Goal: Check status: Check status

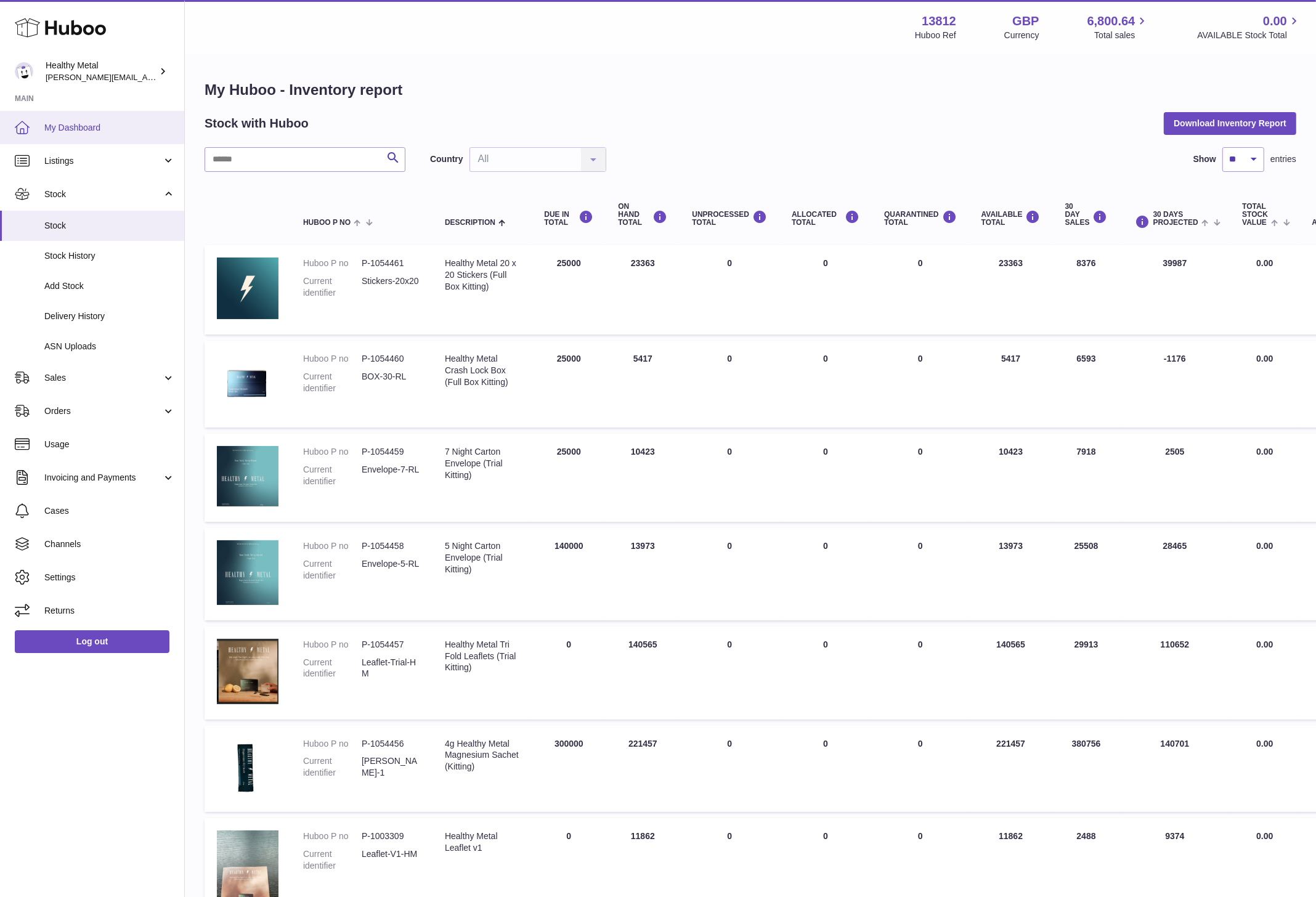
click at [93, 122] on span "My Dashboard" at bounding box center [110, 128] width 131 height 12
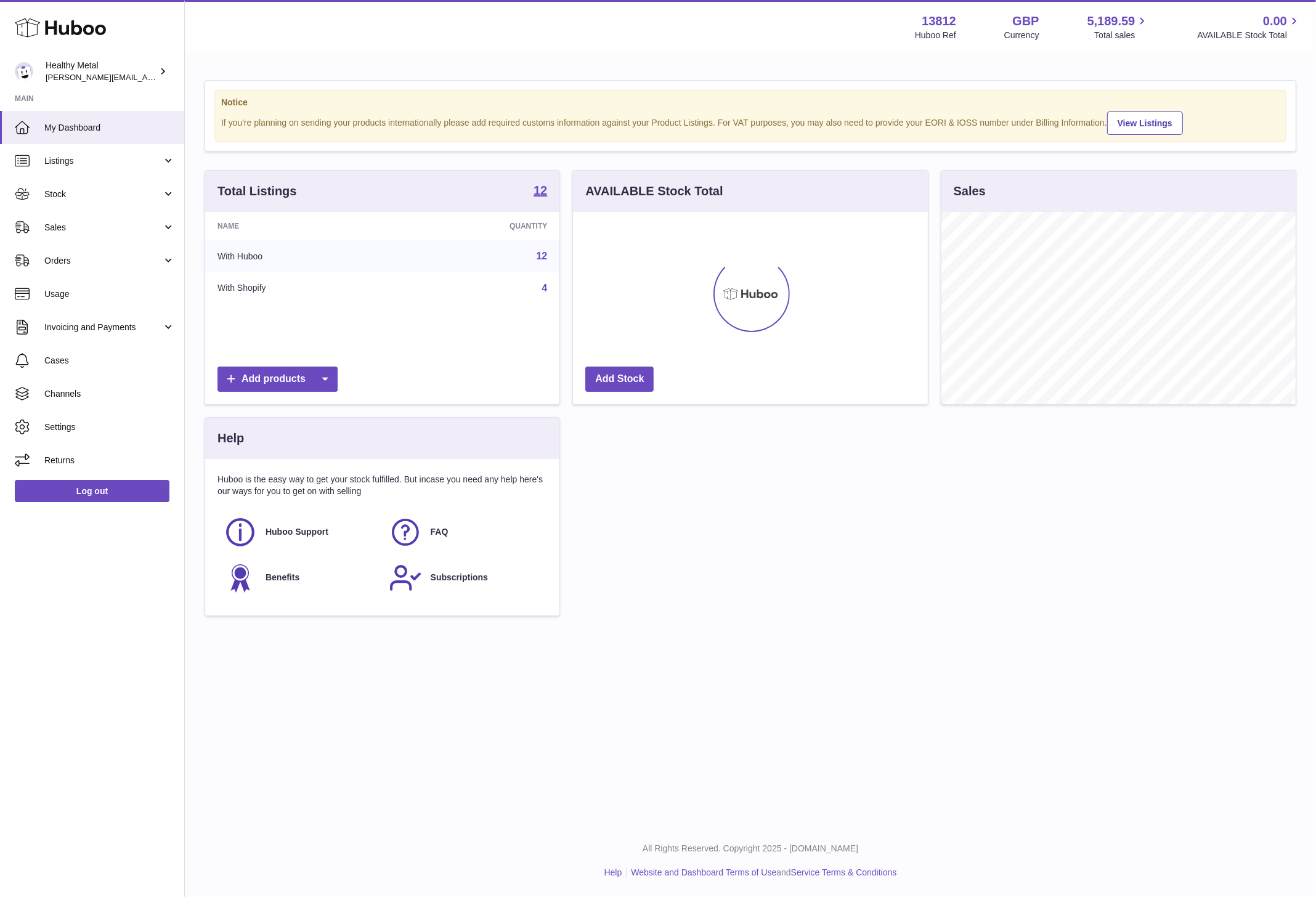
scroll to position [192, 354]
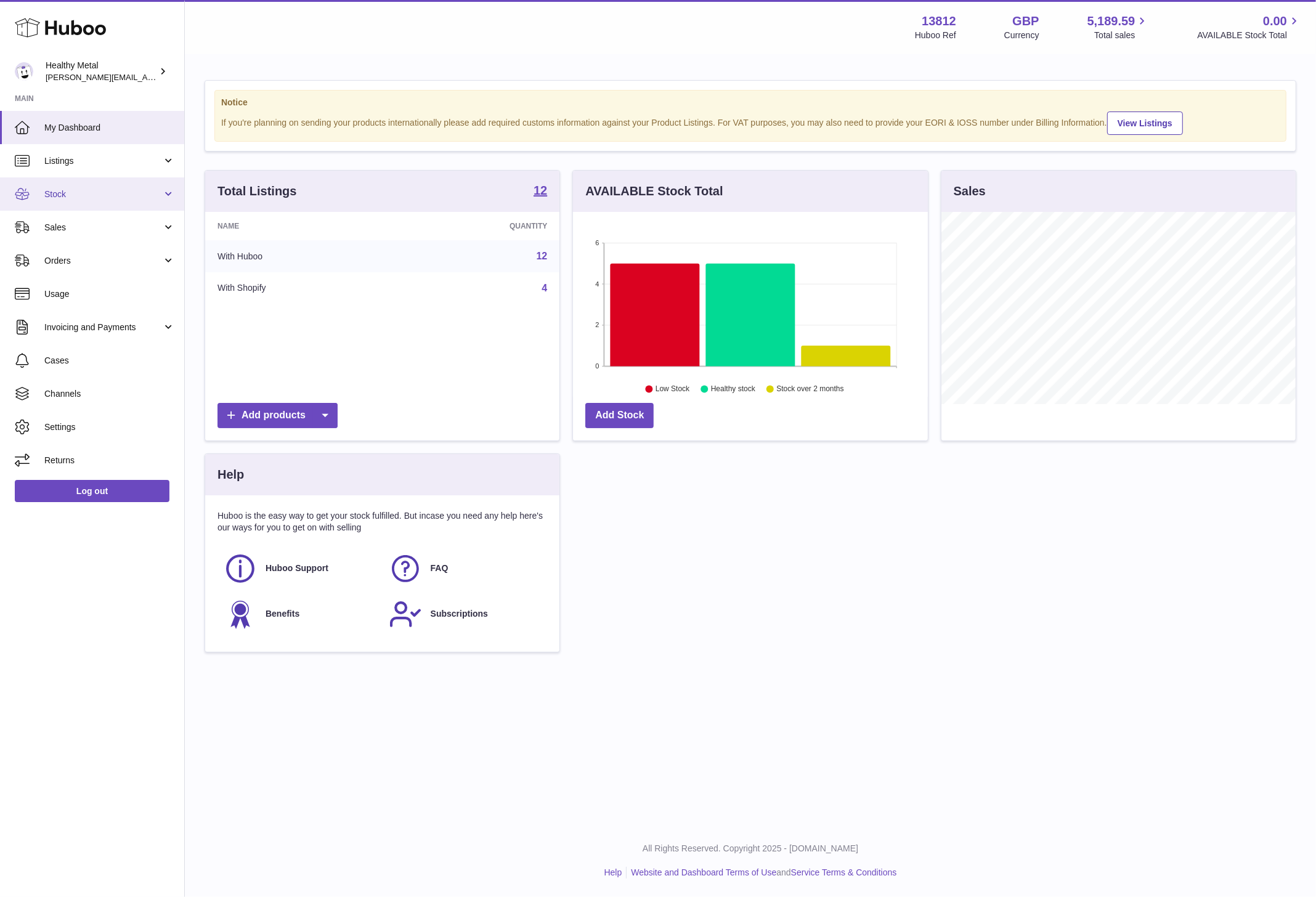
click at [77, 200] on link "Stock" at bounding box center [92, 194] width 185 height 33
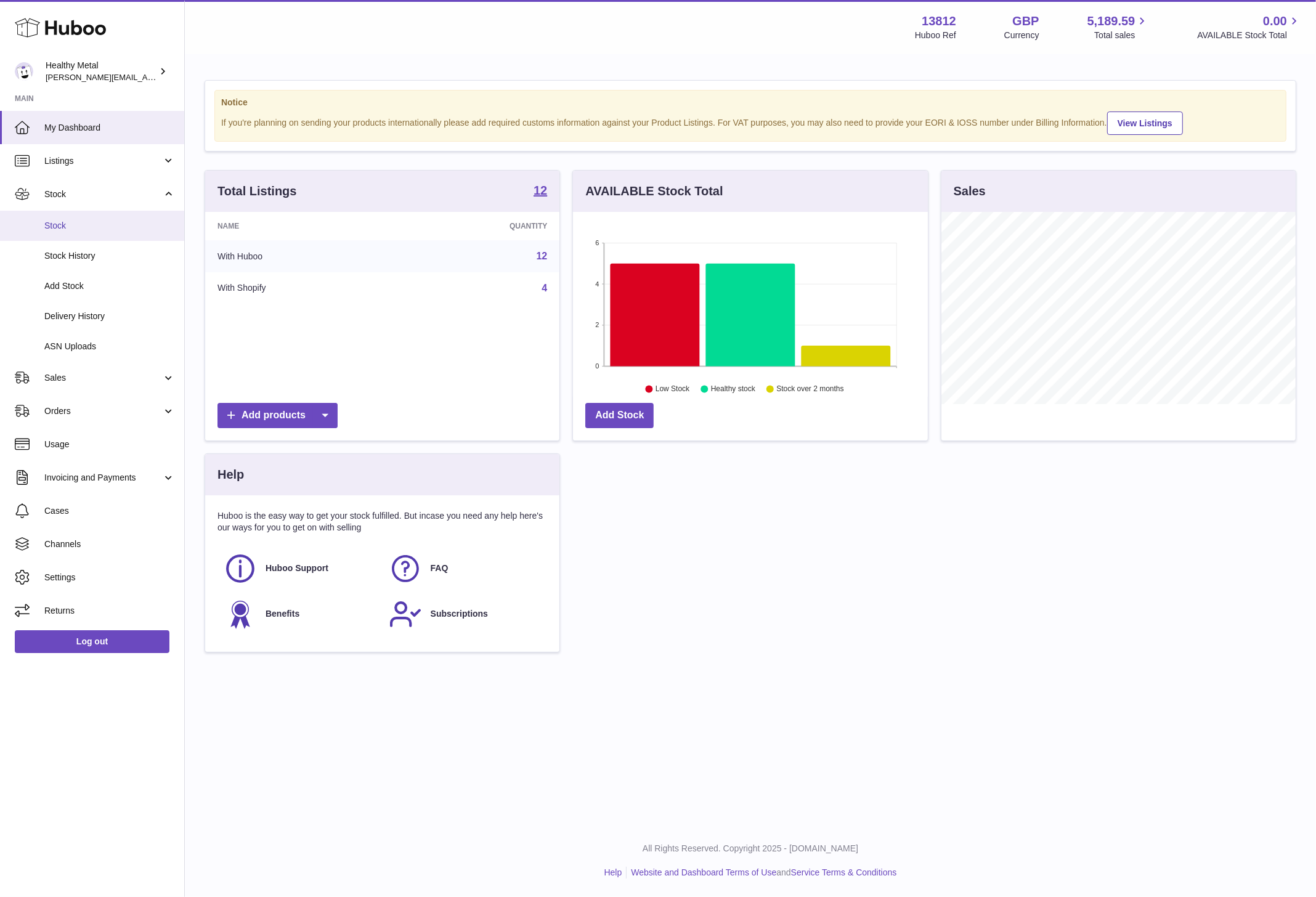
click at [82, 233] on link "Stock" at bounding box center [92, 225] width 185 height 30
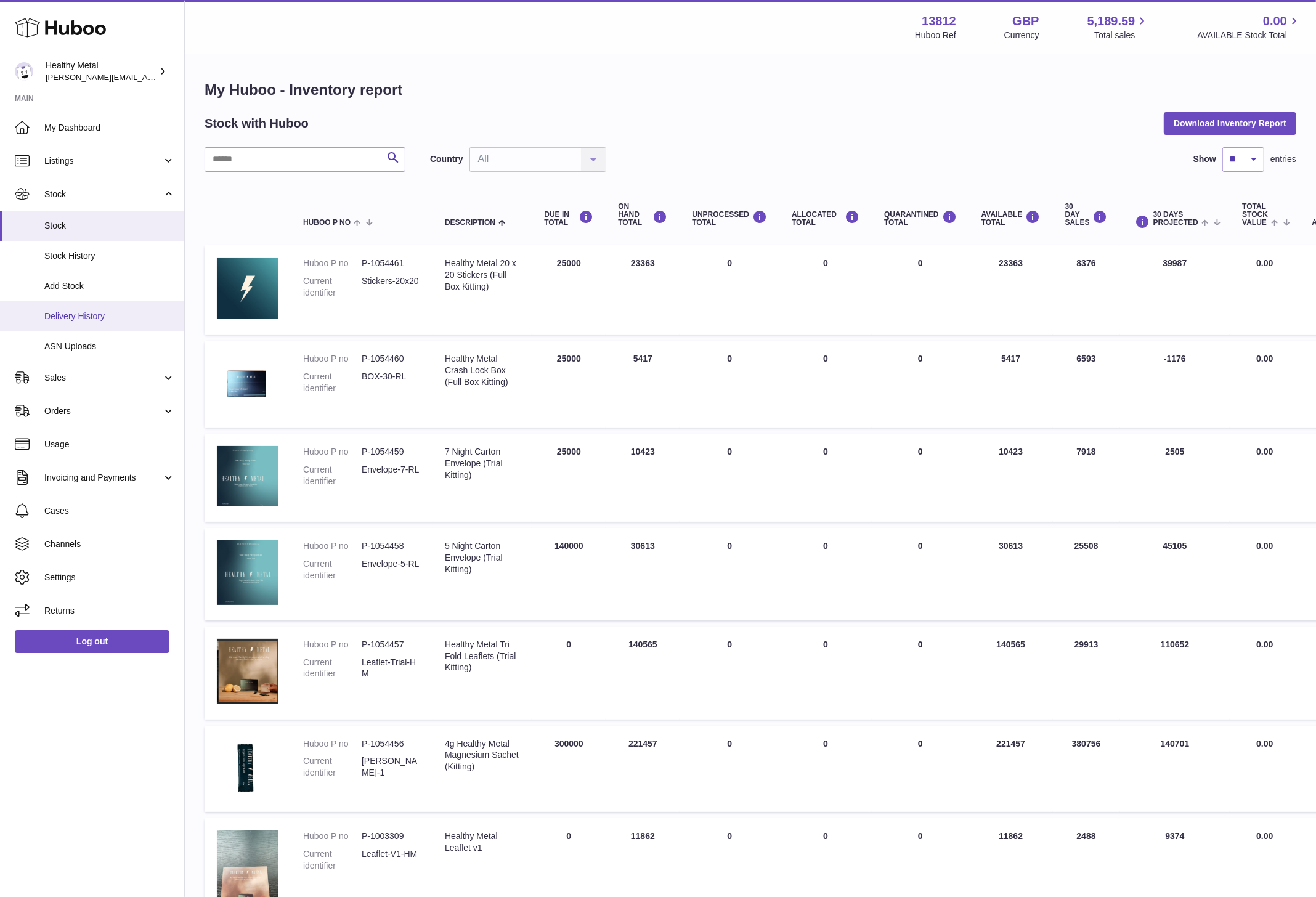
click at [83, 315] on span "Delivery History" at bounding box center [110, 316] width 131 height 12
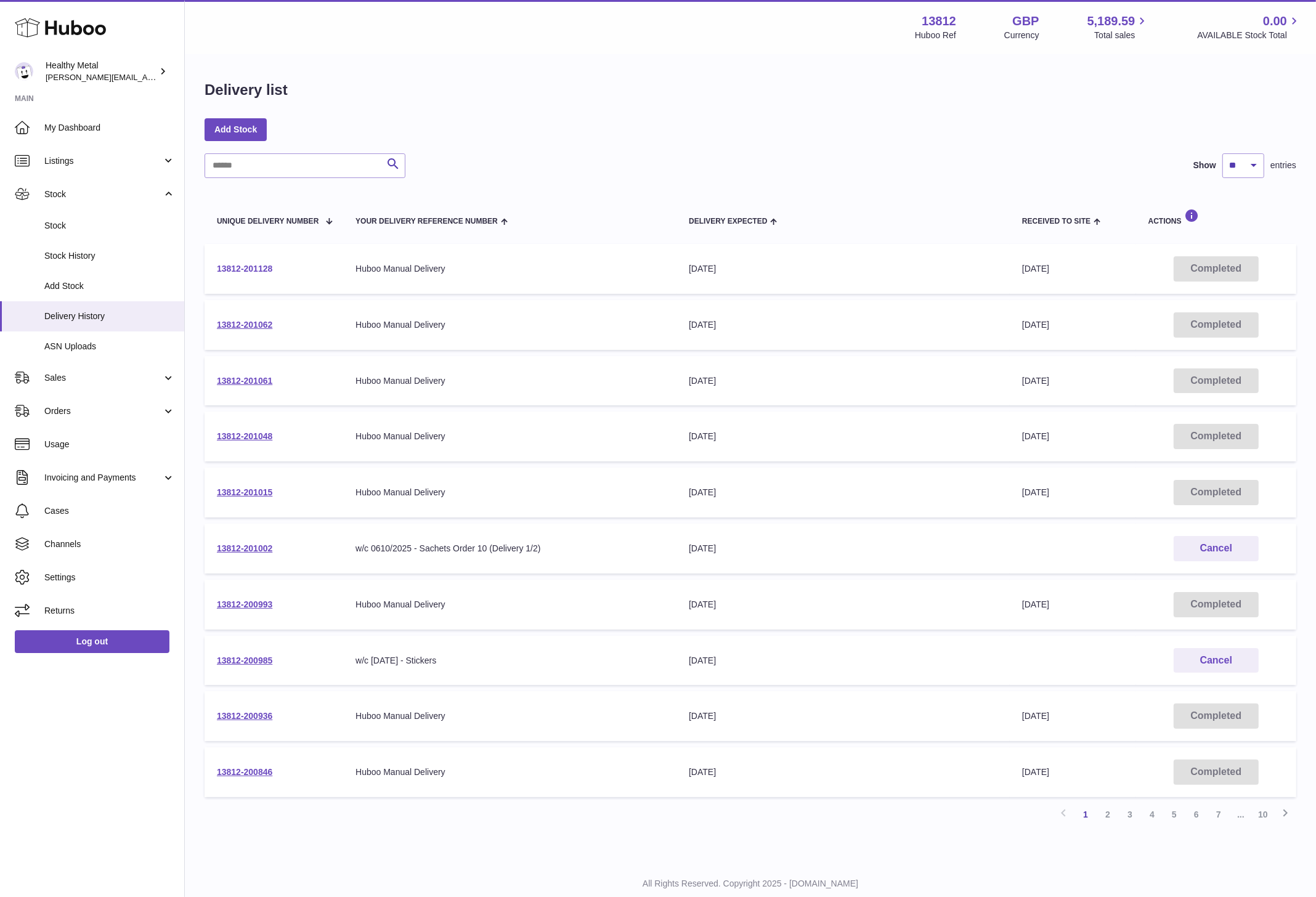
click at [261, 271] on link "13812-201128" at bounding box center [245, 269] width 55 height 10
click at [306, 167] on input "text" at bounding box center [305, 165] width 201 height 25
type input "*****"
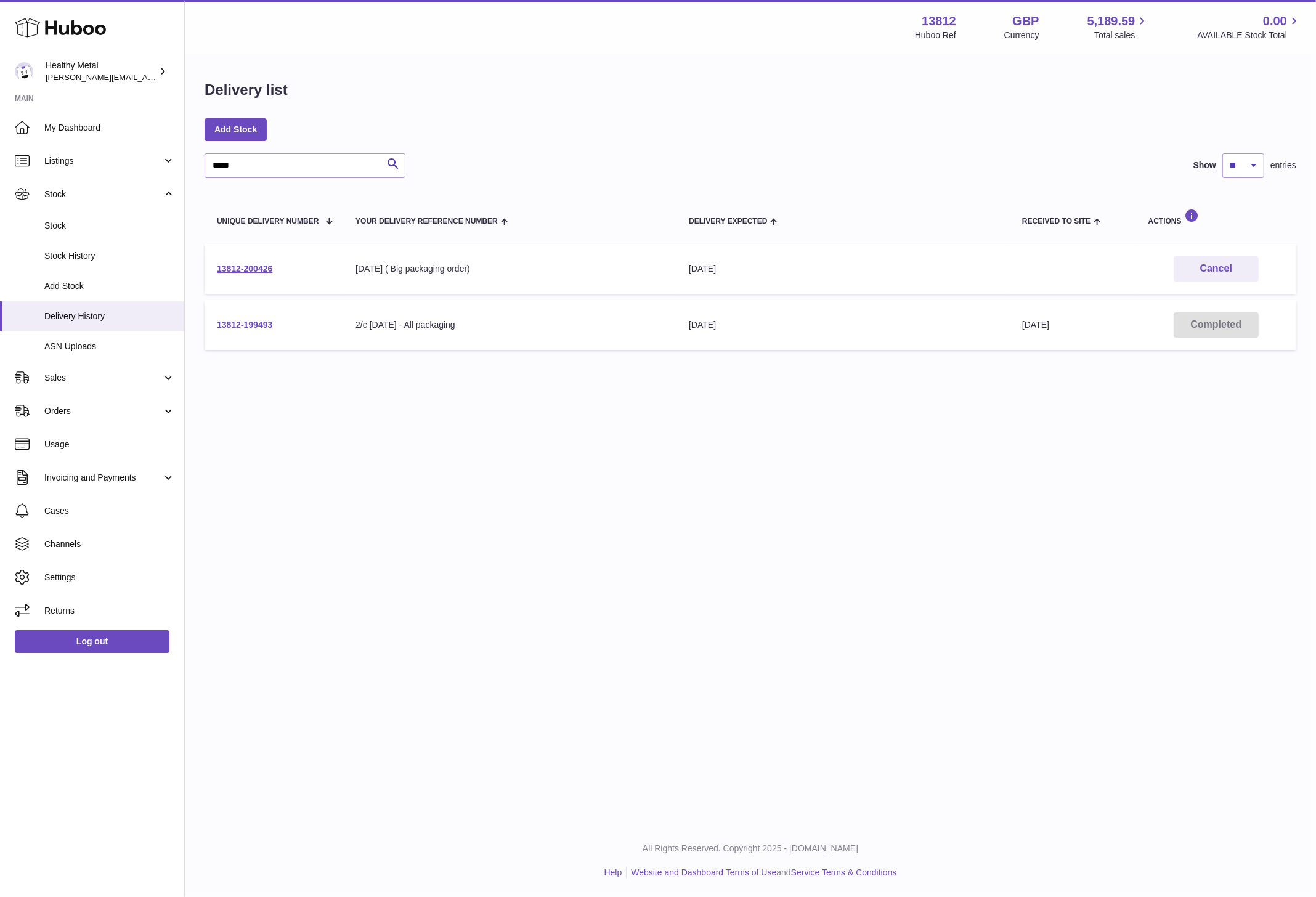
click at [267, 329] on link "13812-199493" at bounding box center [245, 324] width 55 height 10
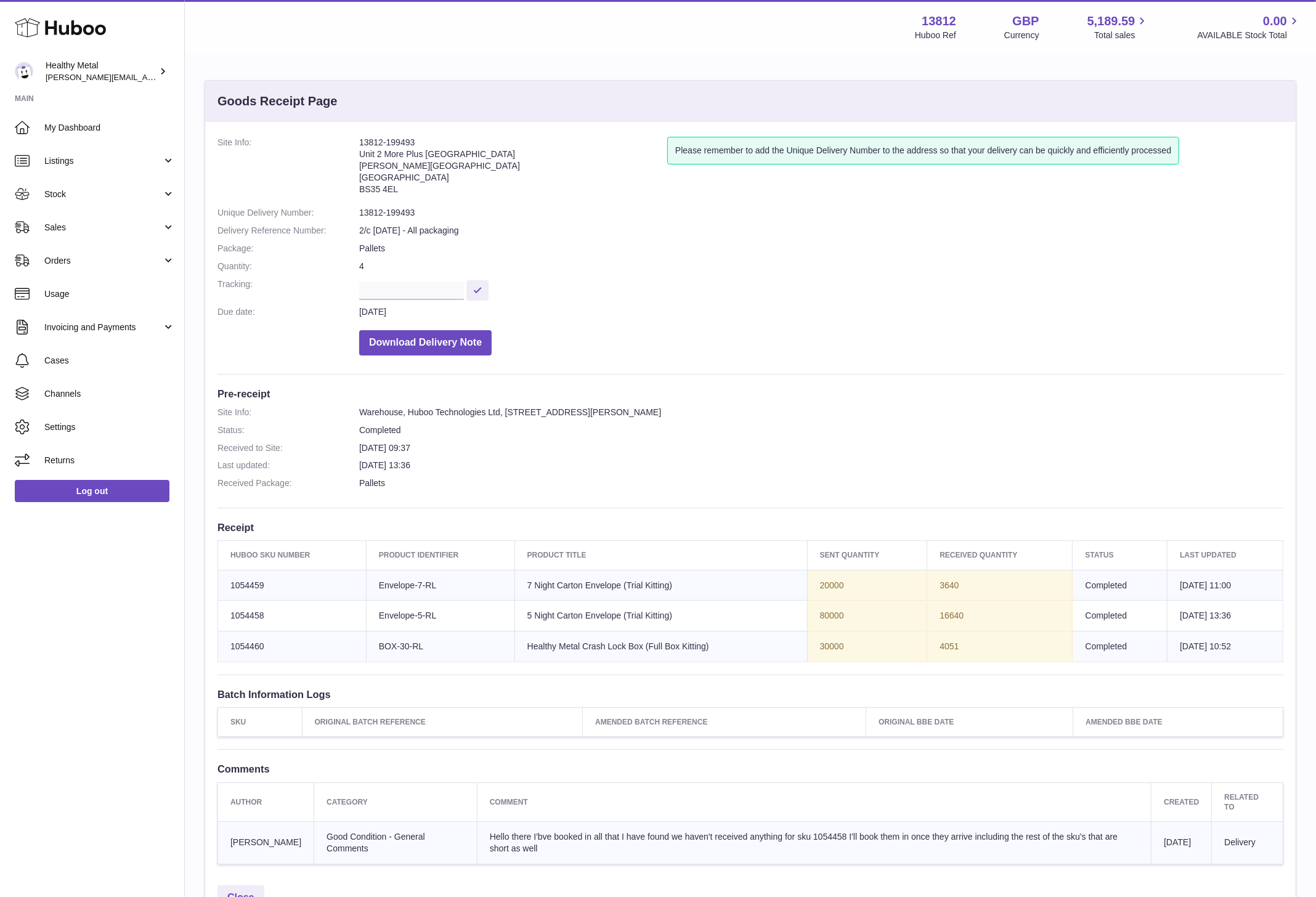
scroll to position [124, 0]
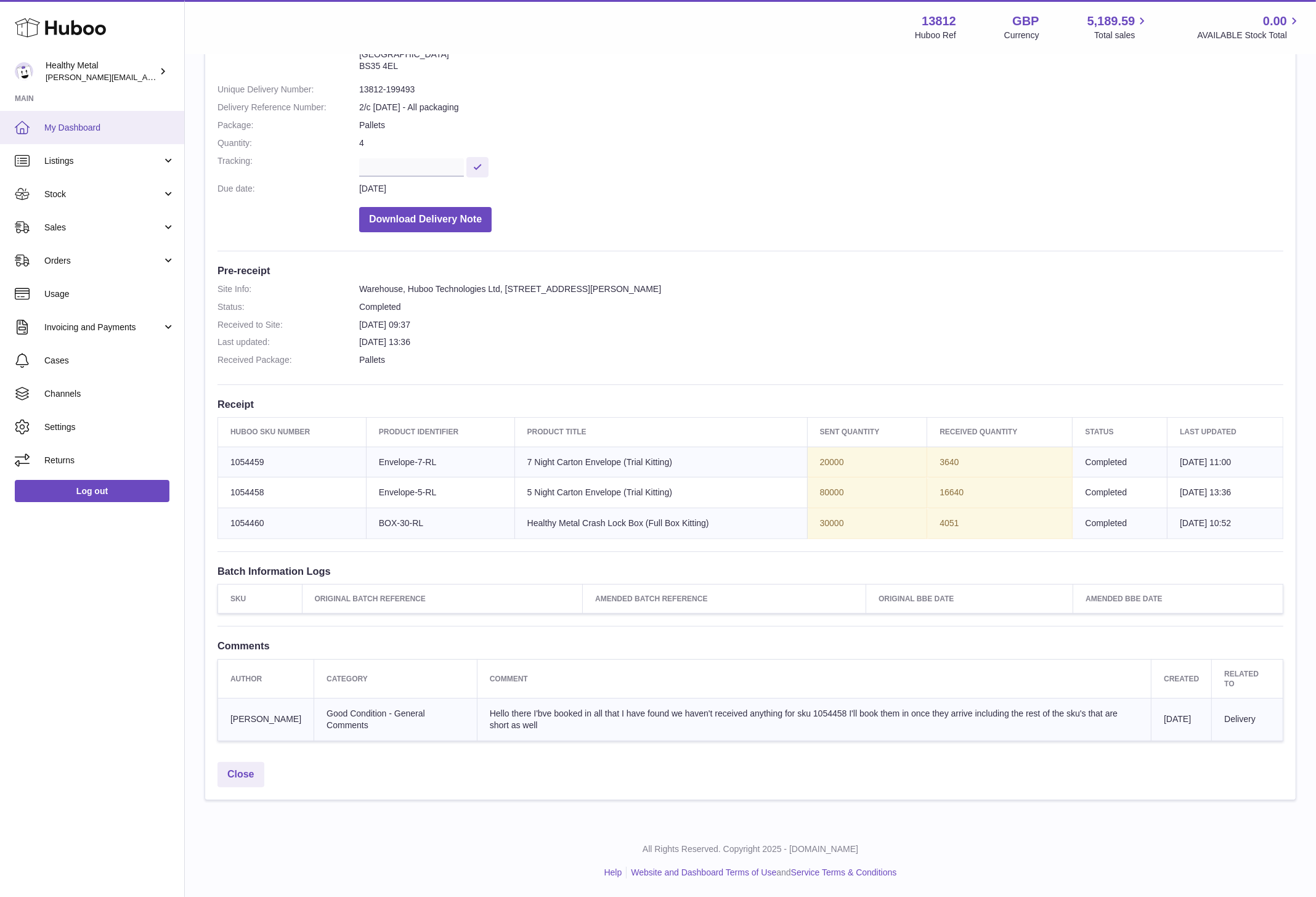
click at [69, 119] on link "My Dashboard" at bounding box center [92, 127] width 185 height 33
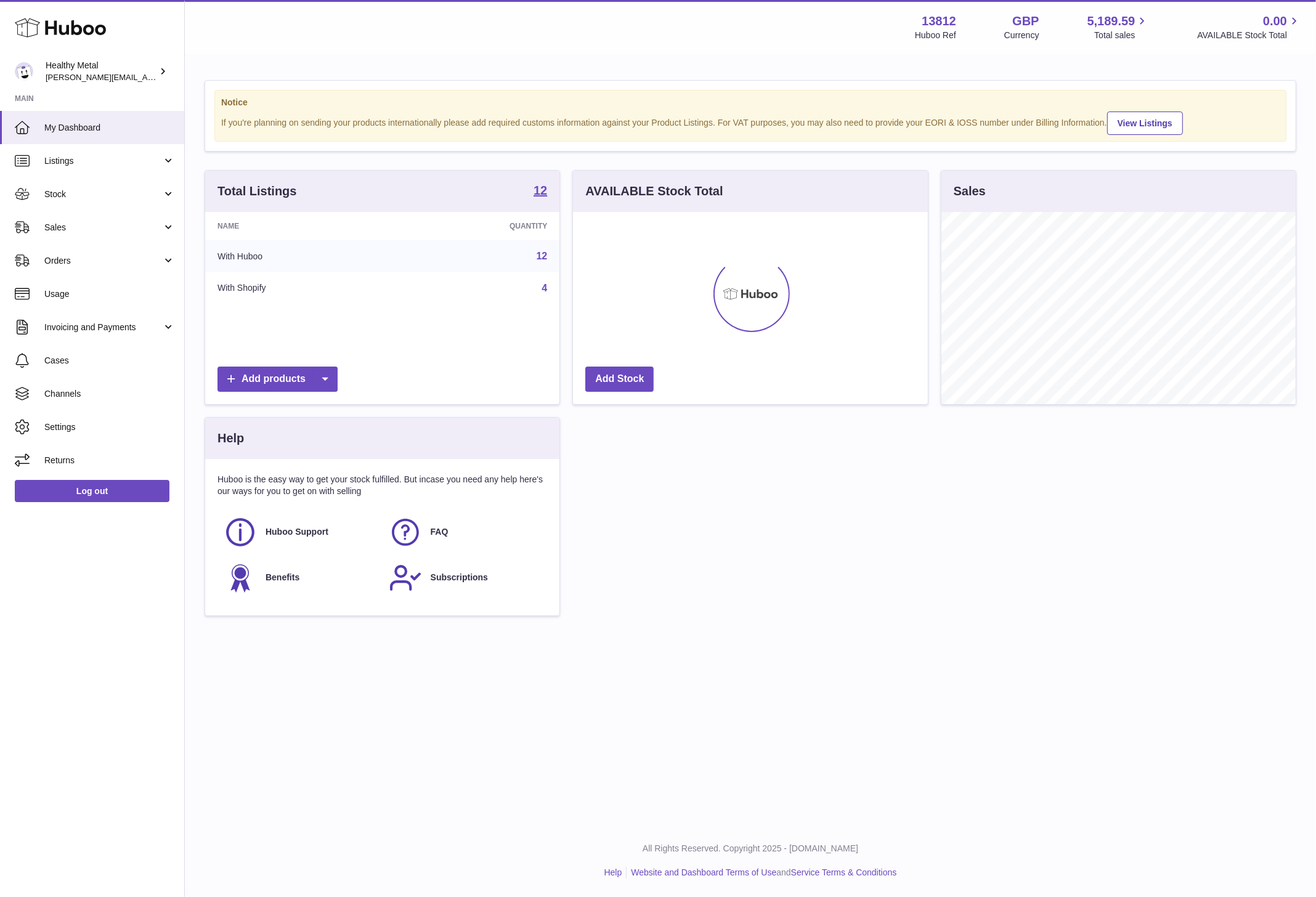
scroll to position [192, 354]
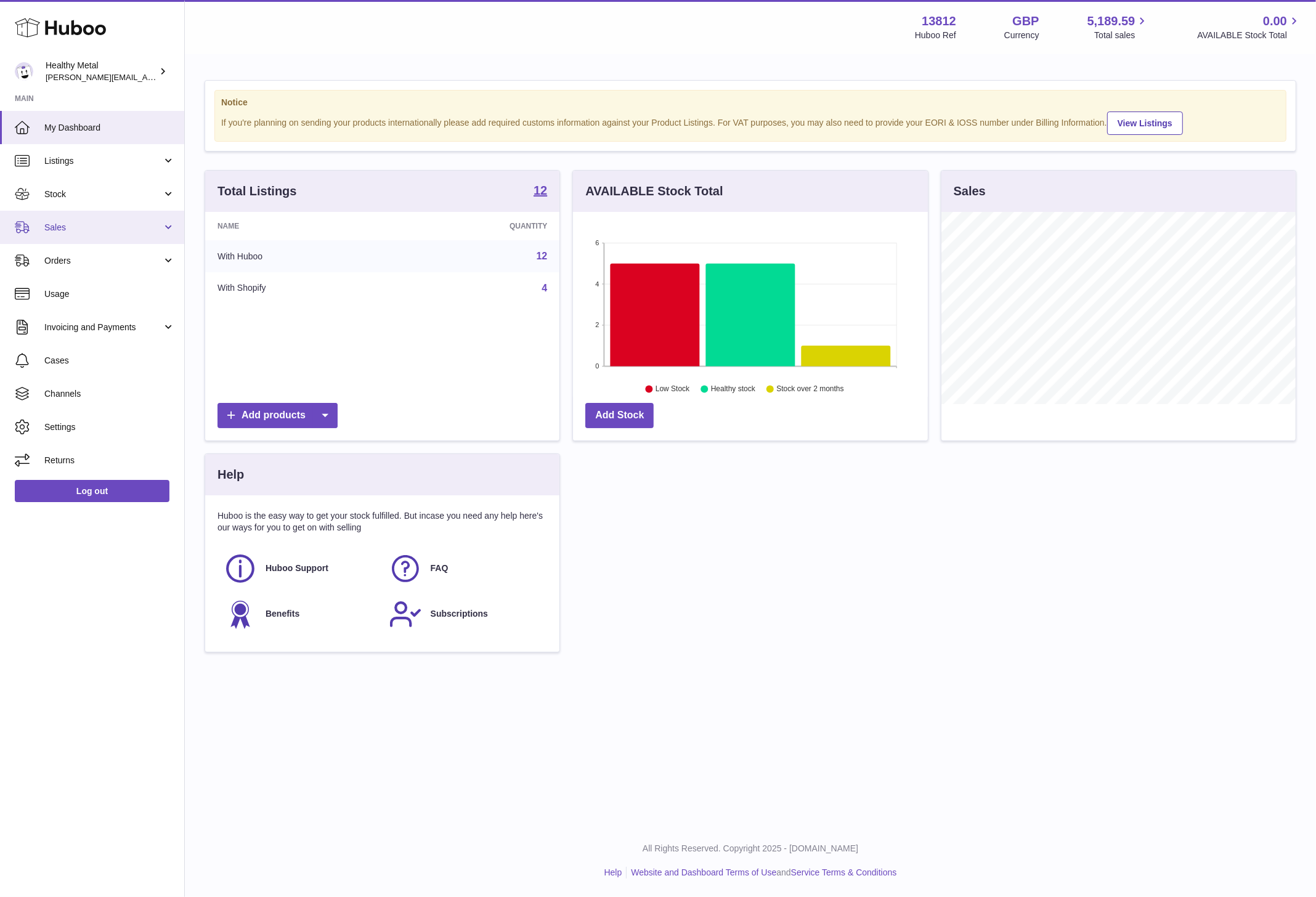
click at [95, 225] on span "Sales" at bounding box center [103, 228] width 117 height 12
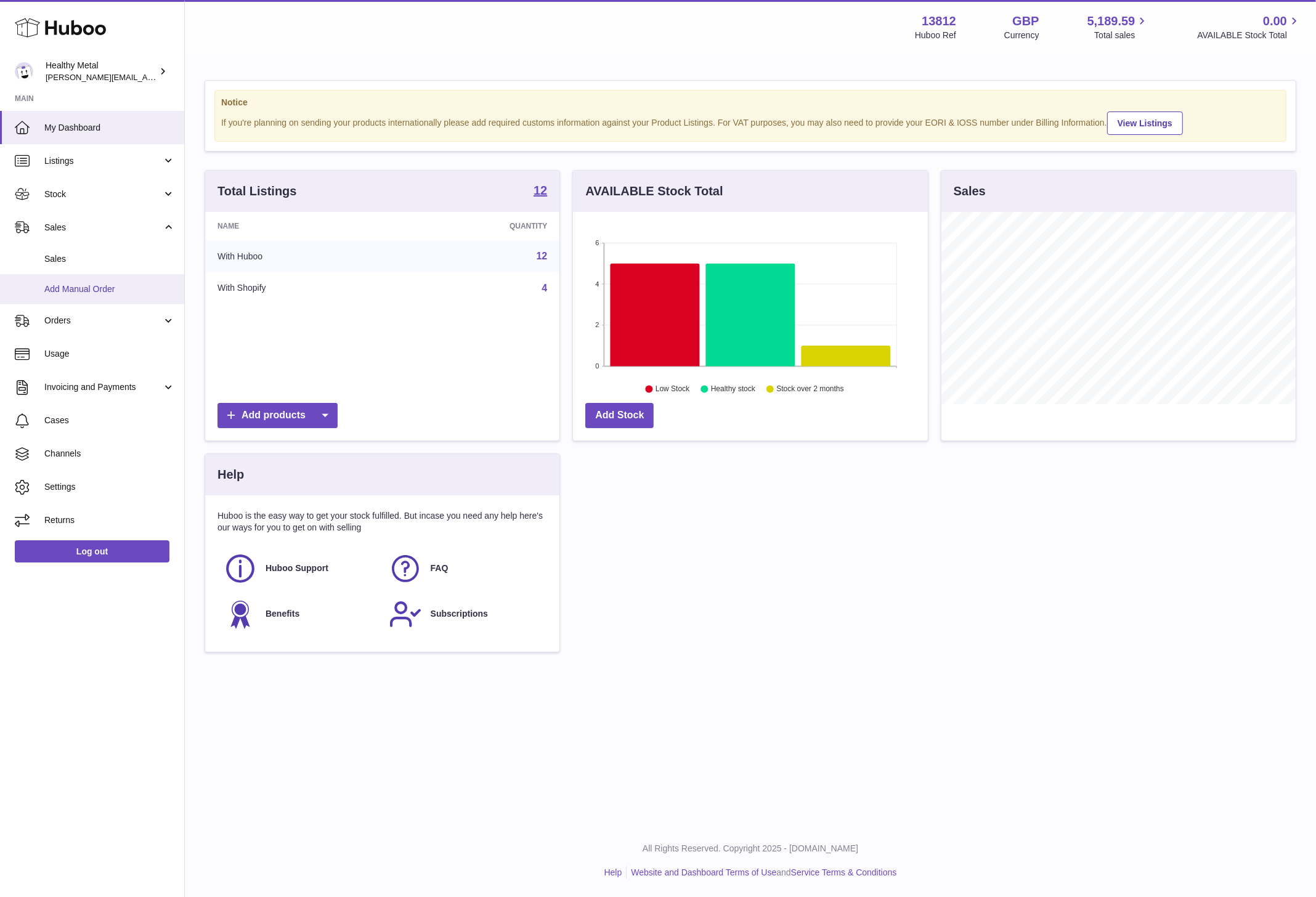
click at [89, 291] on span "Add Manual Order" at bounding box center [110, 289] width 131 height 12
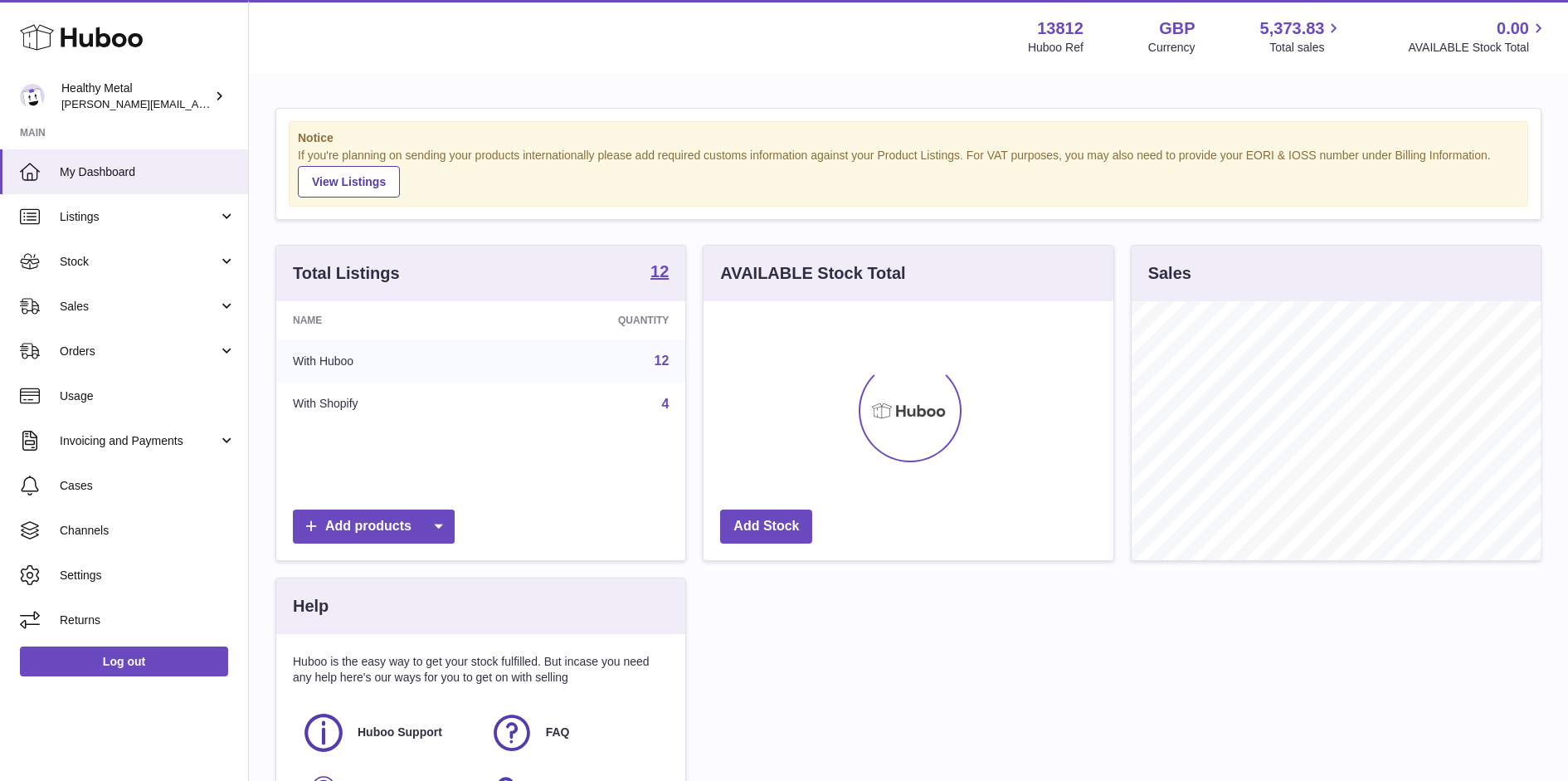
scroll to position [258, 409]
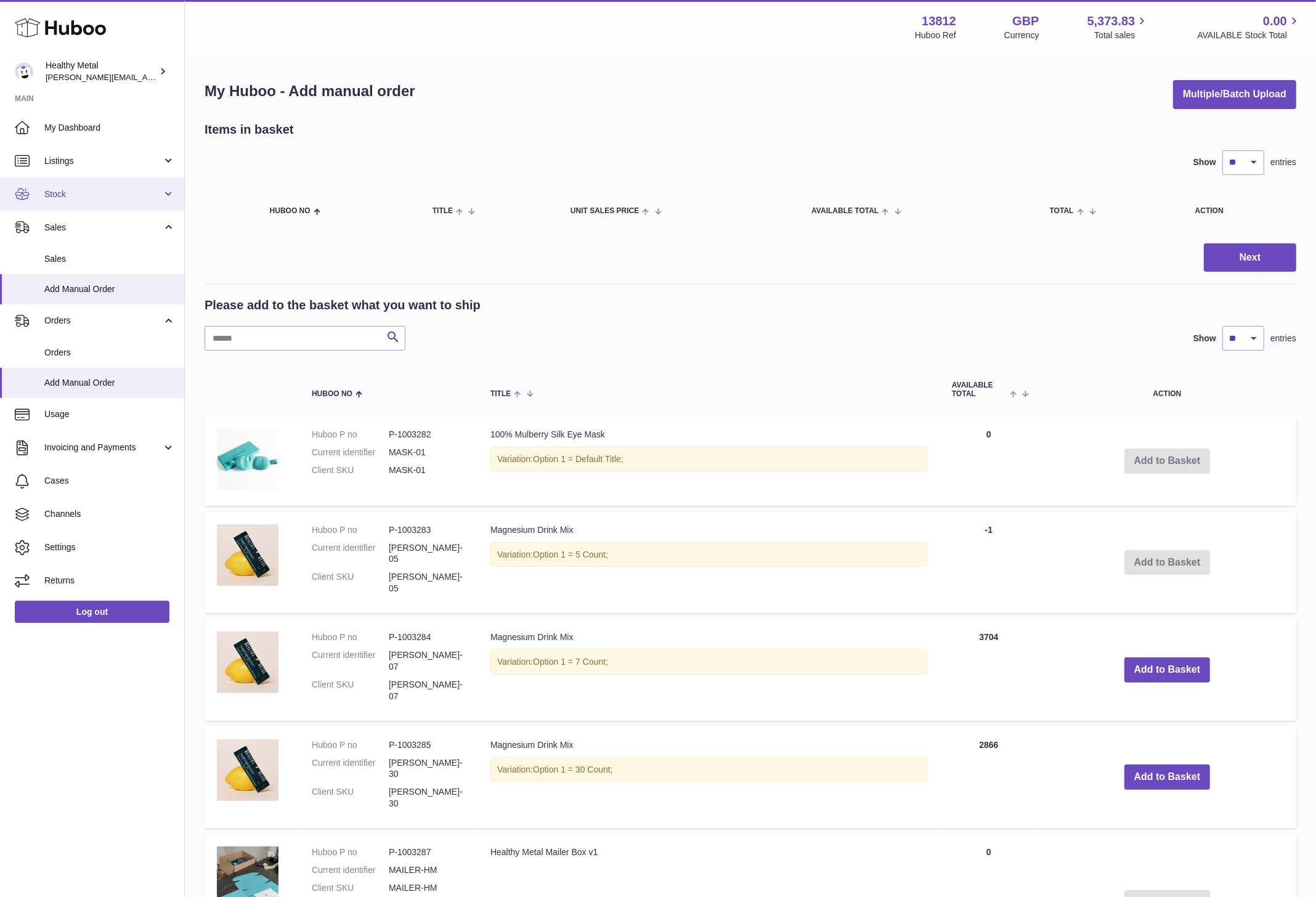
click at [84, 198] on span "Stock" at bounding box center [103, 194] width 117 height 12
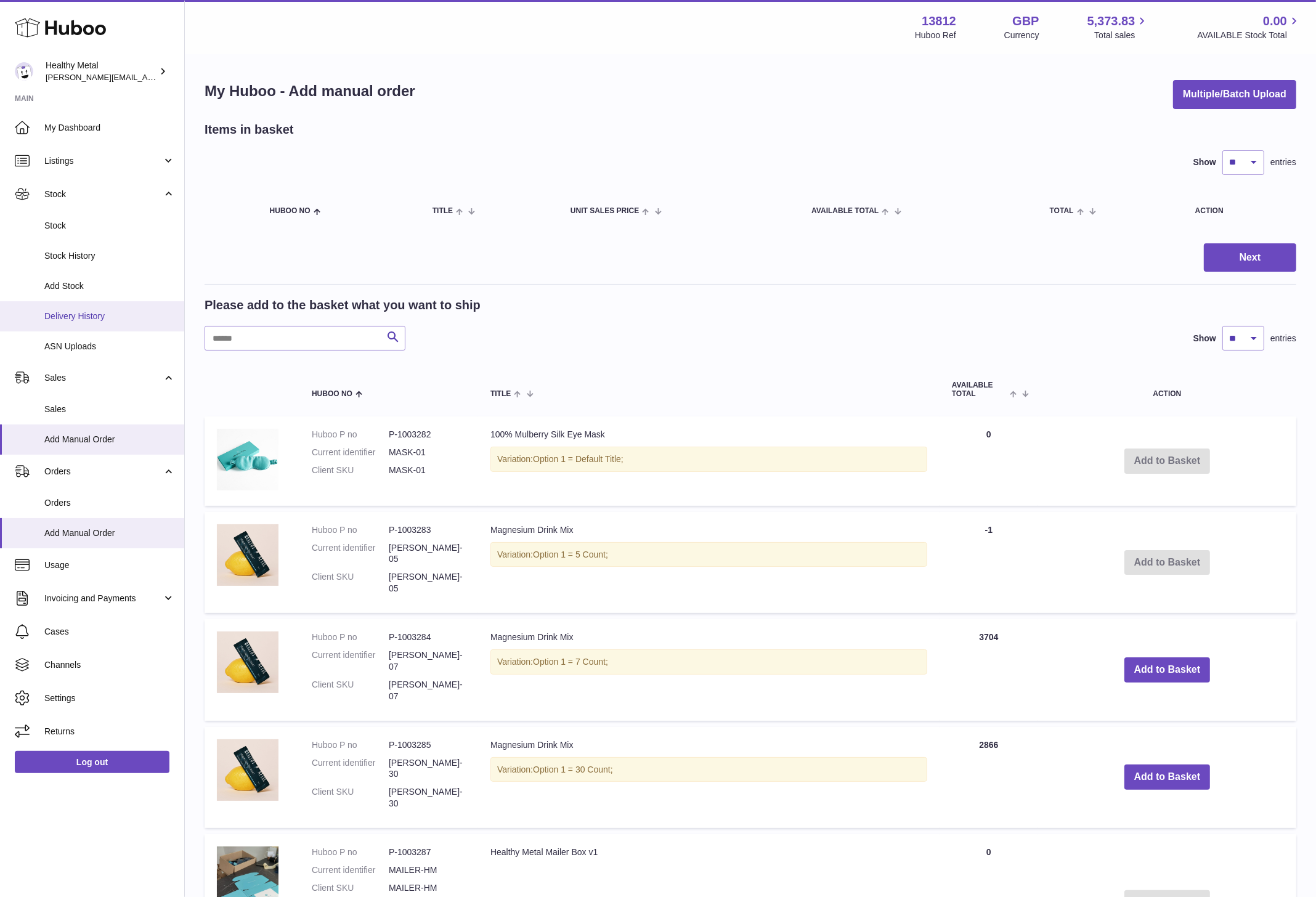
click at [85, 310] on span "Delivery History" at bounding box center [110, 316] width 131 height 12
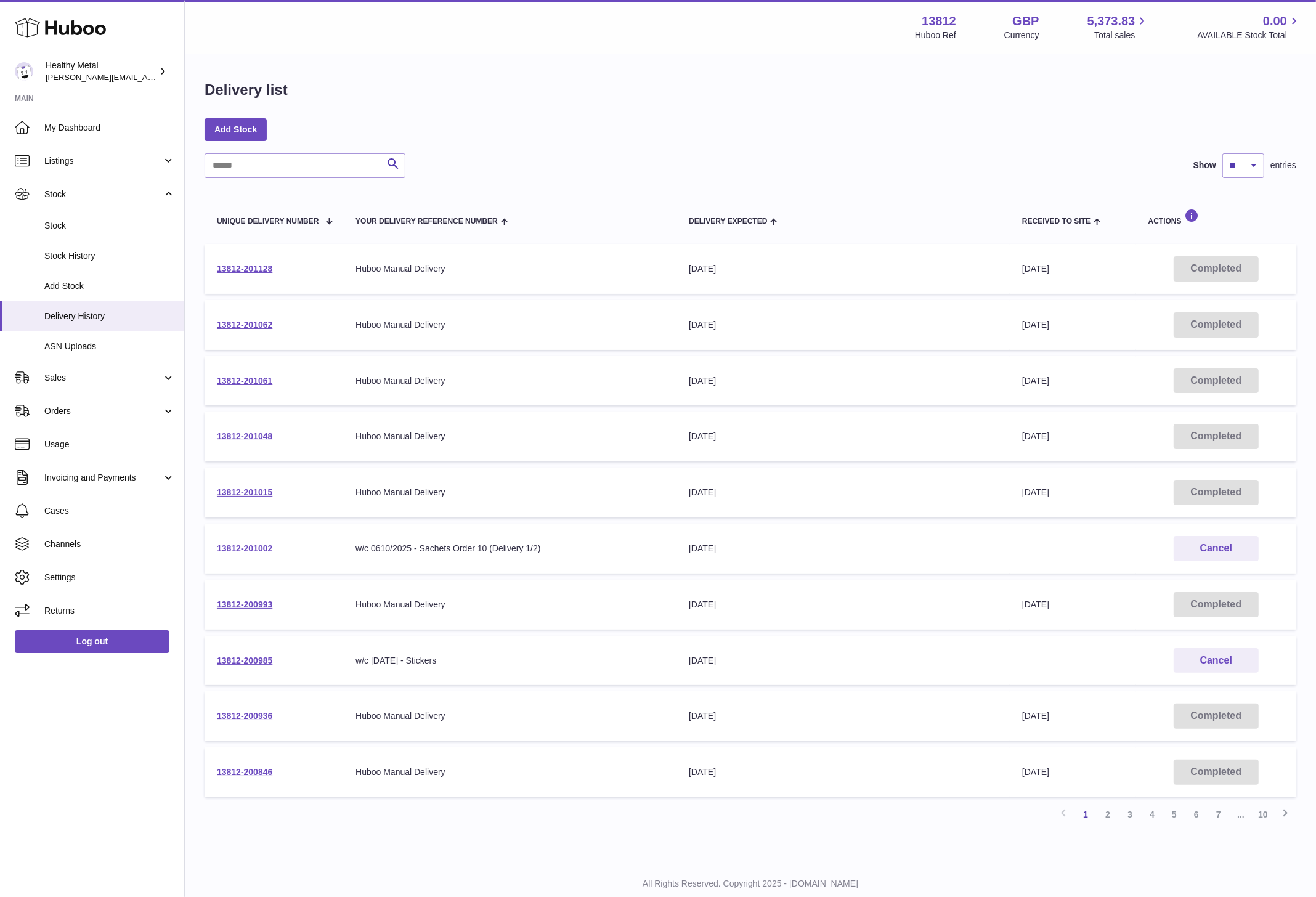
click at [252, 551] on link "13812-201002" at bounding box center [245, 548] width 55 height 10
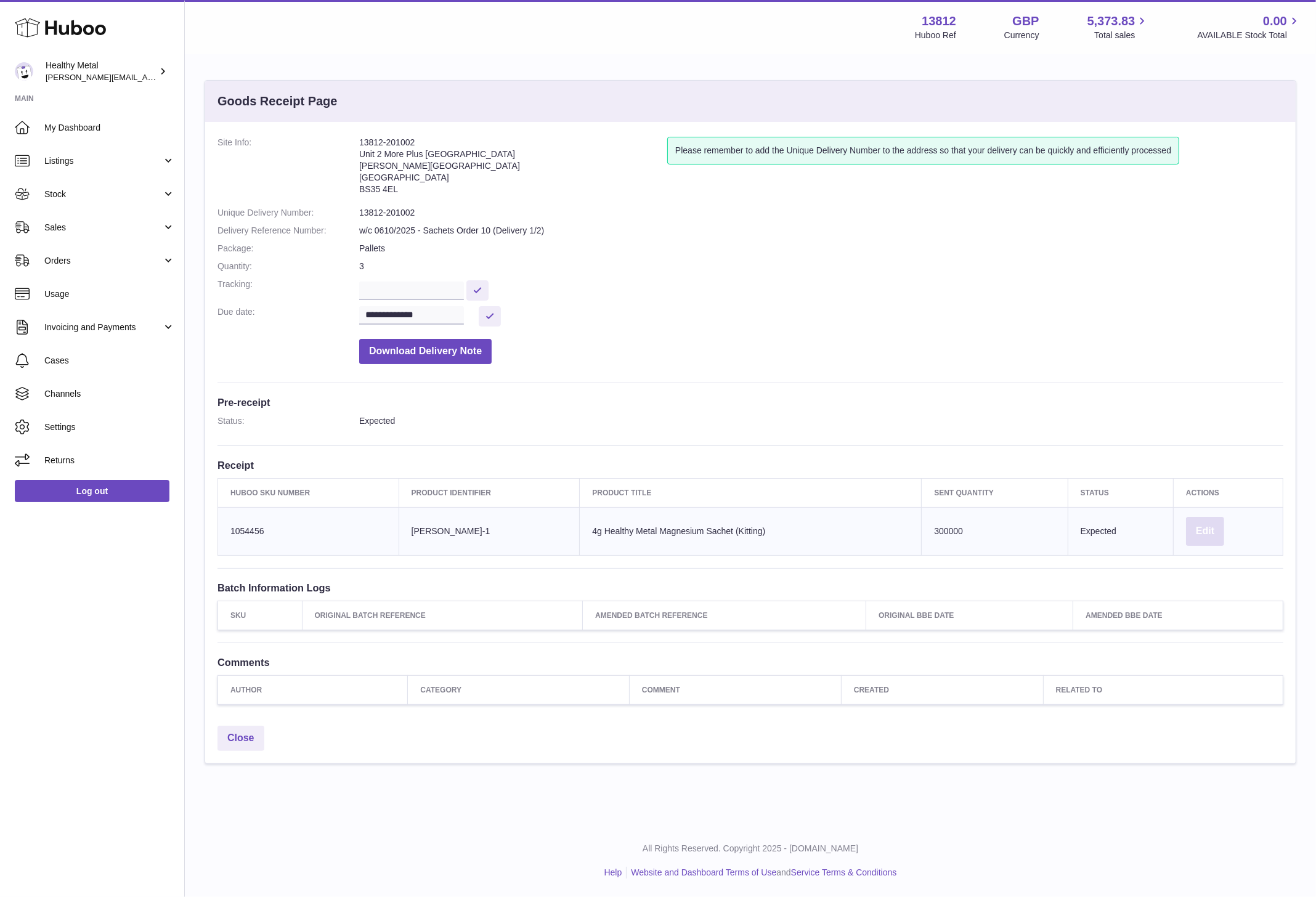
click at [1204, 534] on button "Edit" at bounding box center [1205, 531] width 38 height 29
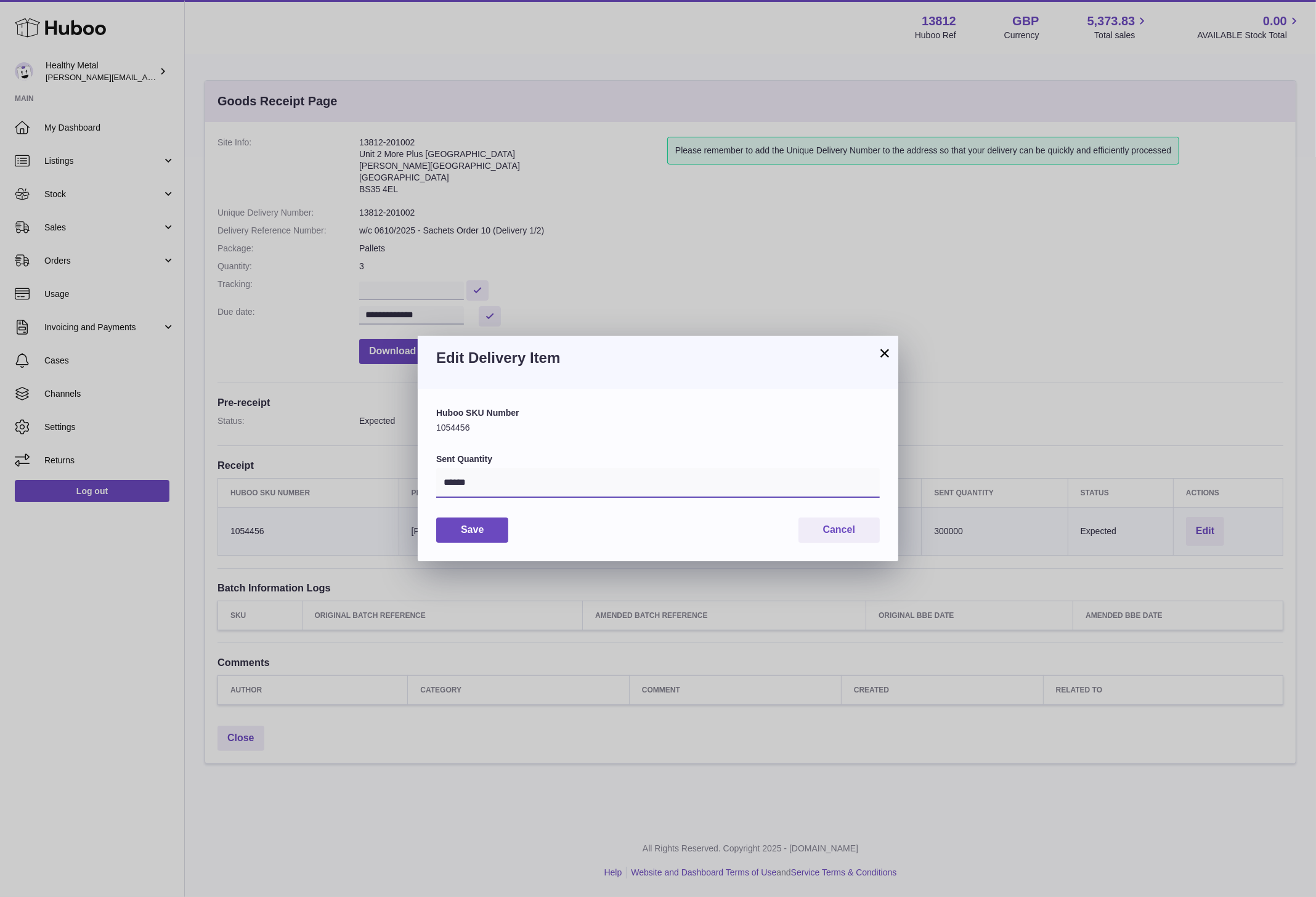
drag, startPoint x: 601, startPoint y: 486, endPoint x: 501, endPoint y: 476, distance: 100.5
click at [501, 476] on input "******" at bounding box center [658, 483] width 443 height 30
type input "******"
click at [436, 517] on button "Save" at bounding box center [472, 530] width 72 height 25
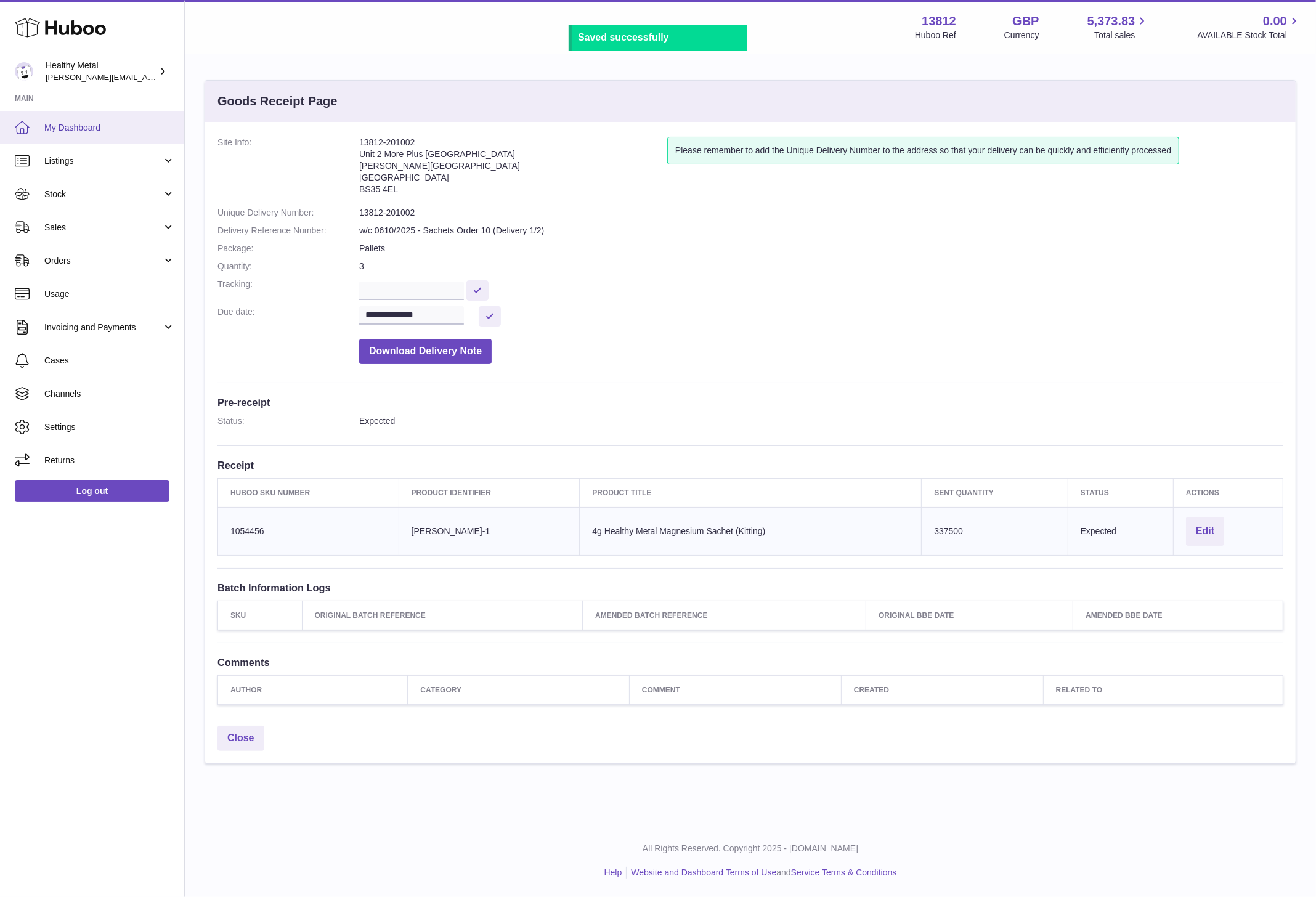
click at [88, 124] on span "My Dashboard" at bounding box center [110, 128] width 131 height 12
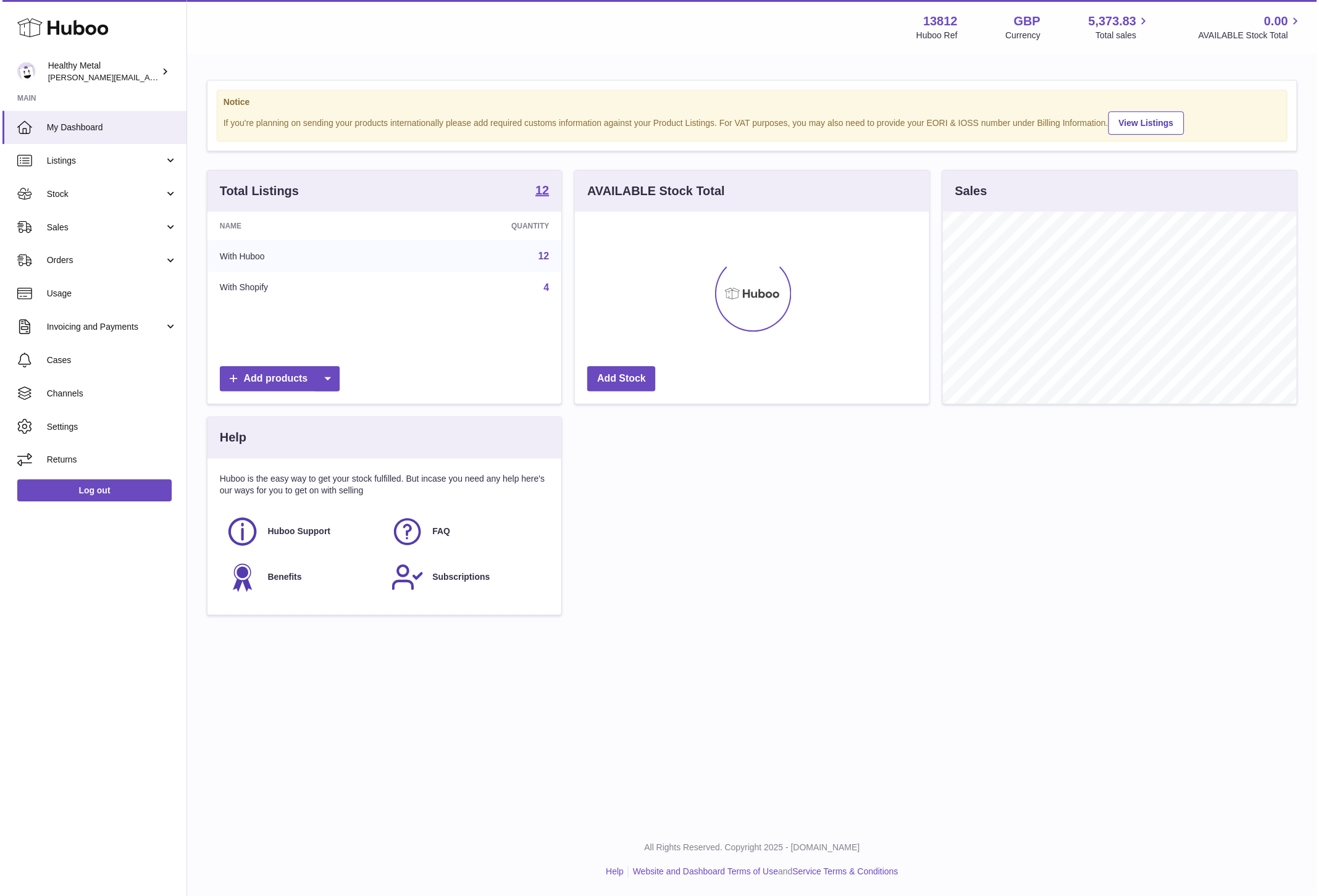
scroll to position [192, 355]
